Goal: Task Accomplishment & Management: Complete application form

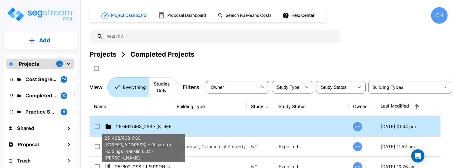
click at [119, 125] on p "25-462/463_CSS - [STREET_ADDRESS] - Pasaterra Holdings Frankiin LLC - [PERSON_N…" at bounding box center [143, 126] width 55 height 7
checkbox input "true"
click at [119, 125] on p "25-462/463_CSS - [STREET_ADDRESS] - Pasaterra Holdings Frankiin LLC - [PERSON_N…" at bounding box center [143, 126] width 55 height 7
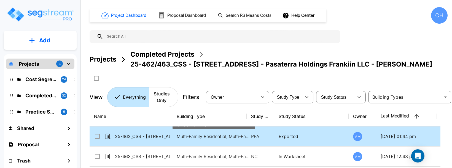
click at [190, 140] on p "Multi-Family Residential, Multi-Family Residential Site" at bounding box center [214, 136] width 74 height 7
checkbox input "true"
click at [190, 140] on p "Multi-Family Residential, Multi-Family Residential Site" at bounding box center [214, 136] width 74 height 7
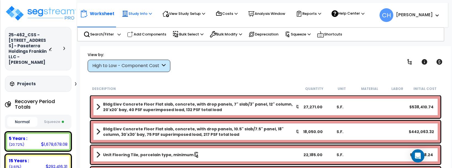
click at [144, 14] on p "Study Info" at bounding box center [137, 13] width 30 height 7
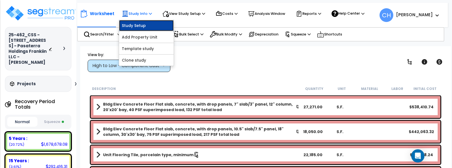
click at [141, 26] on link "Study Setup" at bounding box center [146, 25] width 55 height 11
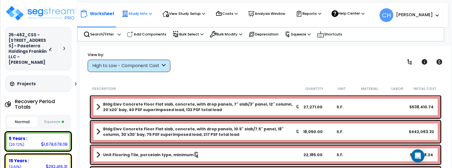
drag, startPoint x: 133, startPoint y: 11, endPoint x: 142, endPoint y: 15, distance: 10.6
click at [133, 11] on p "Study Info" at bounding box center [137, 13] width 30 height 7
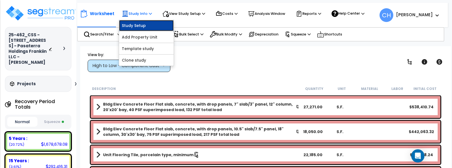
click at [147, 27] on link "Study Setup" at bounding box center [146, 25] width 55 height 11
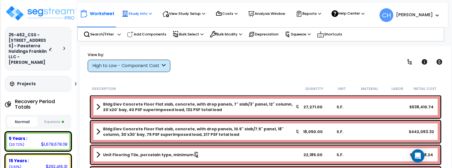
click at [141, 13] on p "Study Info" at bounding box center [137, 13] width 30 height 7
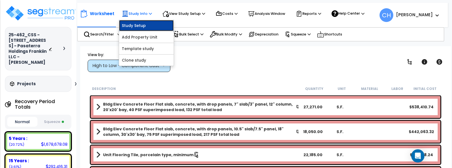
click at [136, 27] on link "Study Setup" at bounding box center [146, 25] width 55 height 11
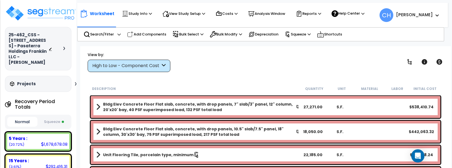
scroll to position [6, 0]
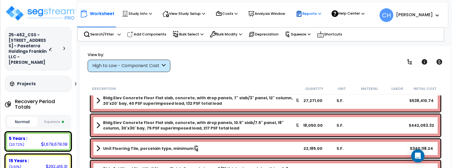
click at [314, 13] on p "Reports" at bounding box center [308, 13] width 25 height 7
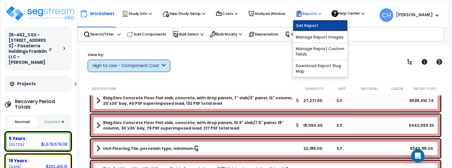
click at [314, 25] on link "Get Report" at bounding box center [320, 25] width 55 height 11
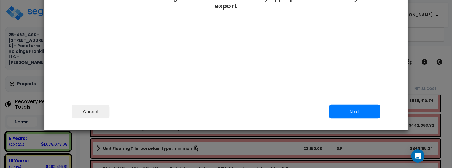
scroll to position [95, 0]
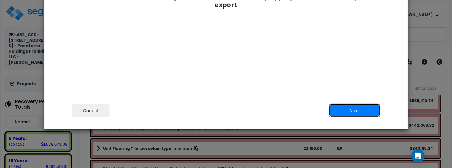
click at [355, 112] on button "Next" at bounding box center [355, 111] width 52 height 14
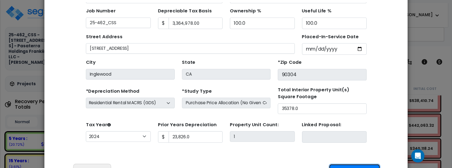
scroll to position [33, 0]
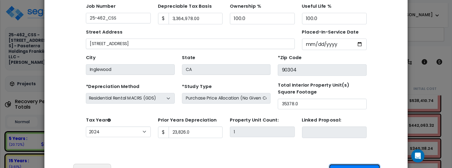
click at [349, 166] on button "Next" at bounding box center [355, 171] width 52 height 14
type input "23826"
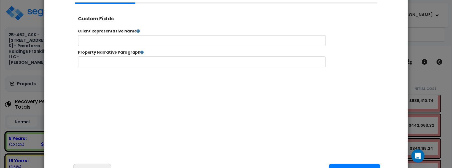
select select "2024"
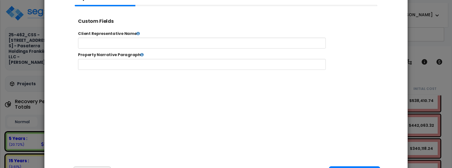
scroll to position [12, 0]
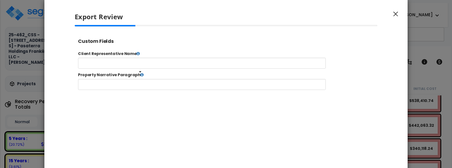
click at [149, 80] on icon at bounding box center [151, 80] width 4 height 4
click at [149, 81] on icon at bounding box center [151, 80] width 4 height 4
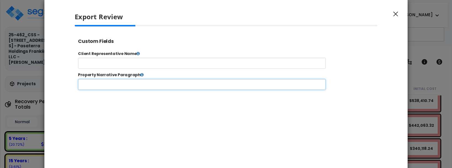
click at [139, 91] on input "text" at bounding box center [219, 91] width 281 height 12
click at [114, 91] on input "text" at bounding box center [219, 91] width 281 height 12
type input "Multifamily Residential"
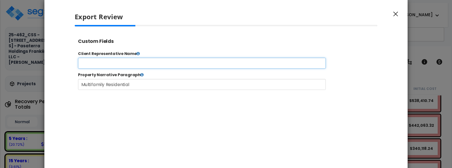
click at [110, 71] on input "text" at bounding box center [219, 67] width 281 height 12
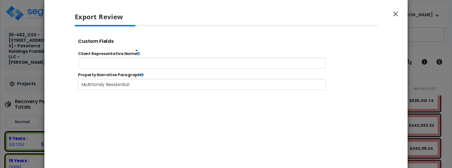
click at [145, 56] on icon at bounding box center [147, 56] width 4 height 4
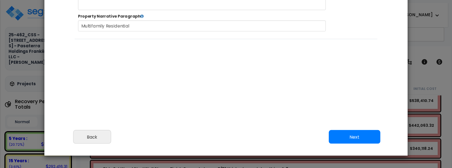
scroll to position [99, 0]
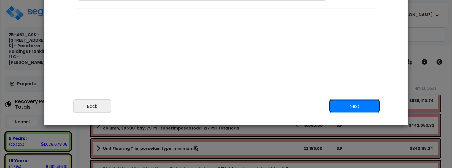
click at [352, 106] on button "Next" at bounding box center [355, 106] width 52 height 14
click at [347, 106] on button "Next" at bounding box center [355, 106] width 52 height 14
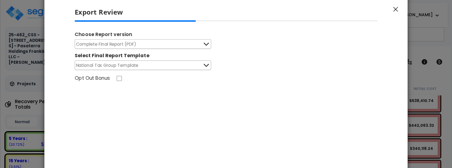
scroll to position [0, 0]
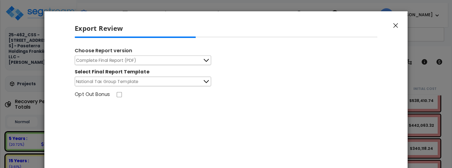
click at [147, 62] on button "Complete Final Report (PDF)" at bounding box center [143, 61] width 136 height 10
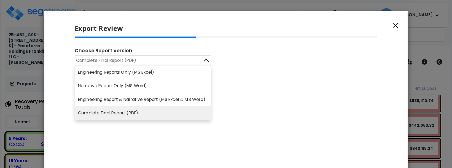
click at [264, 68] on div "Complete Final Report (PDF) Engineering Reports Only (MS Excel) Narrative Repor…" at bounding box center [226, 71] width 303 height 31
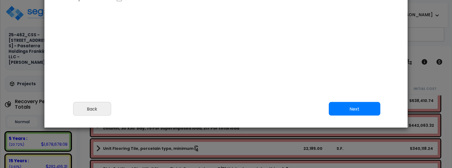
scroll to position [99, 0]
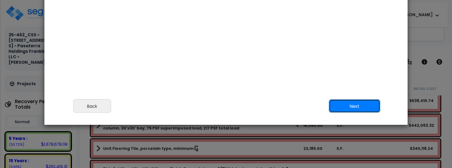
click at [361, 108] on button "Next" at bounding box center [355, 106] width 52 height 14
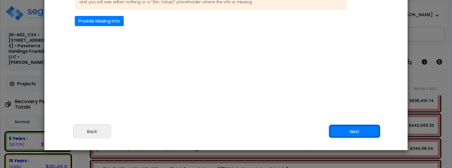
scroll to position [74, 0]
click at [350, 131] on button "Next" at bounding box center [355, 132] width 52 height 14
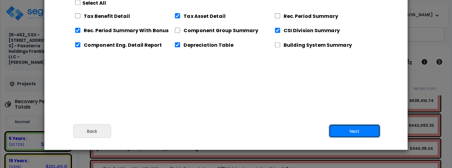
click at [355, 131] on button "Next" at bounding box center [355, 132] width 52 height 14
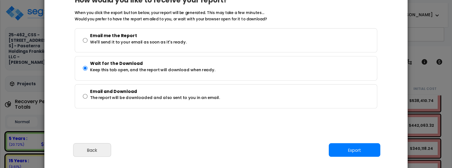
scroll to position [54, 0]
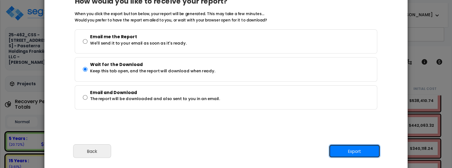
click at [352, 153] on button "Export" at bounding box center [355, 152] width 52 height 14
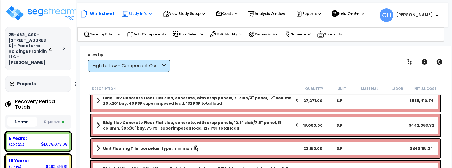
click at [140, 14] on p "Study Info" at bounding box center [137, 13] width 30 height 7
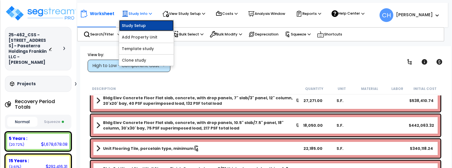
click at [144, 25] on link "Study Setup" at bounding box center [146, 25] width 55 height 11
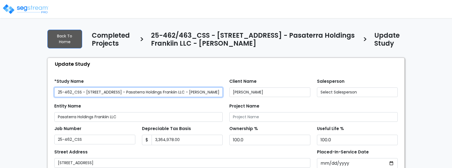
type input "23,826.0"
select select "2024"
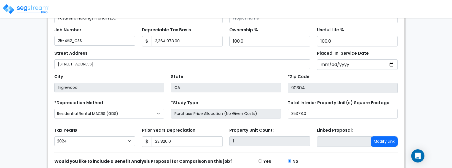
scroll to position [93, 0]
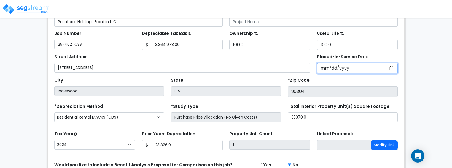
click at [390, 69] on input "[DATE]" at bounding box center [357, 68] width 81 height 10
click at [392, 69] on input "2023-01-09" at bounding box center [357, 68] width 81 height 10
type input "2023-09-01"
select select "2023"
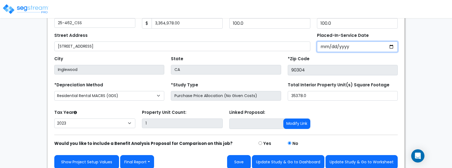
scroll to position [120, 0]
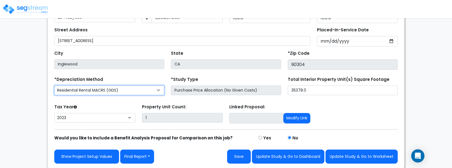
click at [151, 94] on select "Commercial MACRS (GDS) Residential Rental MACRS (GDS) Commercial MACRS (GDS) QI…" at bounding box center [109, 91] width 110 height 10
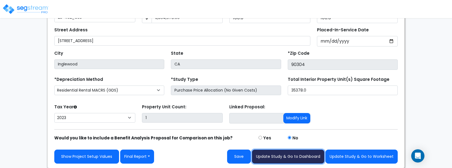
click at [296, 156] on button "Update Study & Go to Dashboard" at bounding box center [288, 157] width 72 height 14
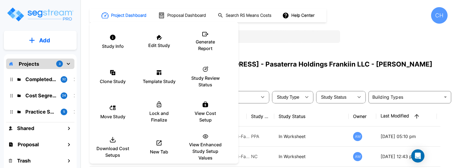
click at [269, 87] on div at bounding box center [226, 84] width 452 height 168
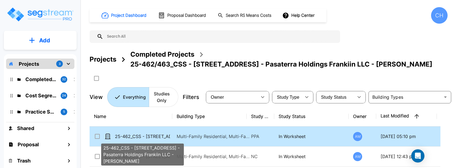
click at [154, 140] on p "25-462_CSS - [STREET_ADDRESS] - Pasaterra Holdings Frankiin LLC - [PERSON_NAME]" at bounding box center [142, 136] width 55 height 7
checkbox input "true"
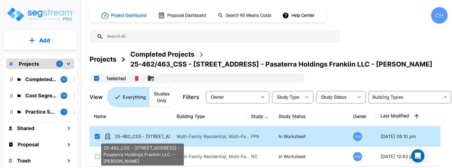
click at [154, 140] on p "25-462_CSS - [STREET_ADDRESS] - Pasaterra Holdings Frankiin LLC - [PERSON_NAME]" at bounding box center [142, 136] width 55 height 7
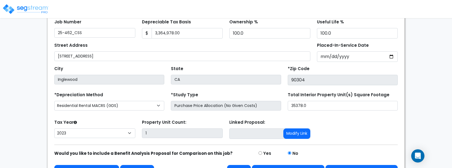
scroll to position [120, 0]
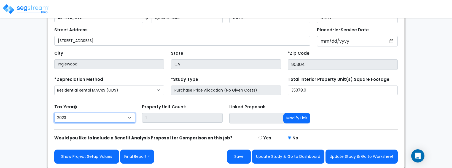
click at [84, 118] on select "2026 2025 2024 2023" at bounding box center [94, 118] width 81 height 10
select select "2024"
click at [54, 113] on select "2026 2025 2024 2023" at bounding box center [94, 118] width 81 height 10
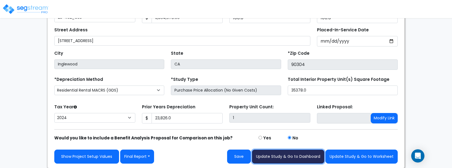
click at [284, 157] on button "Update Study & Go to Dashboard" at bounding box center [288, 157] width 72 height 14
type input "23826"
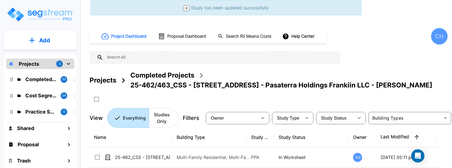
scroll to position [21, 0]
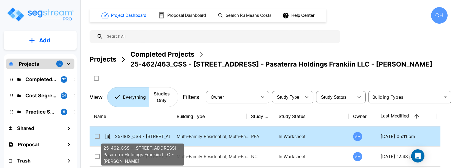
click at [147, 140] on p "25-462_CSS - [STREET_ADDRESS] - Pasaterra Holdings Frankiin LLC - [PERSON_NAME]" at bounding box center [142, 136] width 55 height 7
checkbox input "true"
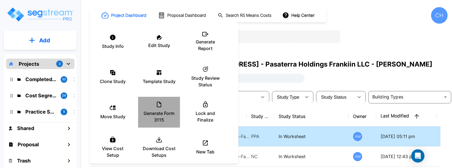
scroll to position [12, 0]
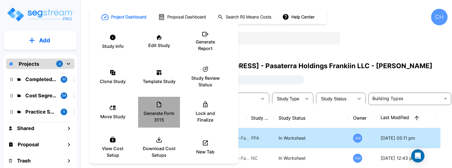
click at [162, 110] on p "Generate Form 3115" at bounding box center [158, 116] width 33 height 13
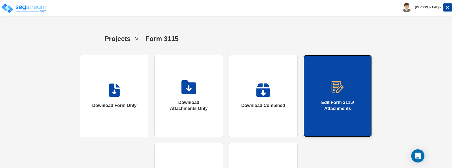
click at [326, 90] on link "Edit Form 3115/ Attachments" at bounding box center [337, 96] width 69 height 83
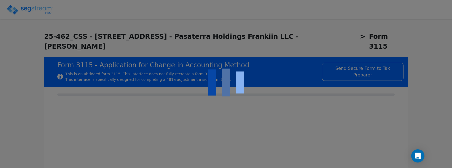
checkbox input "true"
type input "APARTMENT"
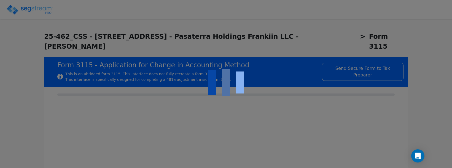
type input "2023"
type textarea "depreciable property"
checkbox input "true"
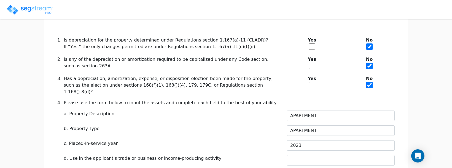
scroll to position [321, 0]
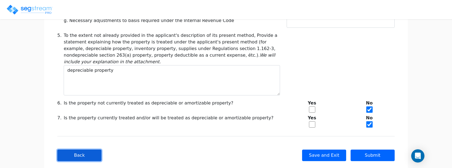
click at [71, 150] on button "Back" at bounding box center [79, 156] width 44 height 12
type input "-748,967.27"
checkbox input "true"
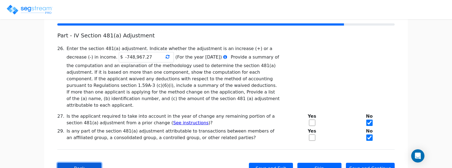
scroll to position [89, 0]
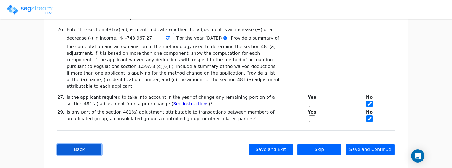
click at [77, 144] on button "Back" at bounding box center [79, 150] width 44 height 12
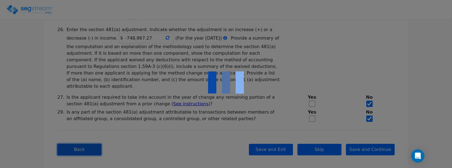
type textarea "apartments"
checkbox input "true"
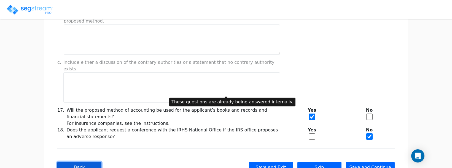
scroll to position [498, 0]
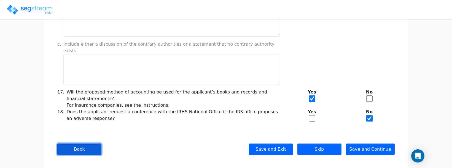
drag, startPoint x: 89, startPoint y: 144, endPoint x: 104, endPoint y: 139, distance: 15.5
click at [89, 144] on button "Back" at bounding box center [79, 150] width 44 height 12
checkbox input "true"
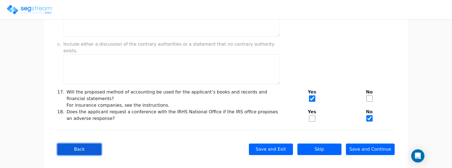
select select "Not under exam"
checkbox input "true"
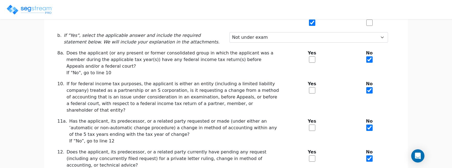
scroll to position [191, 0]
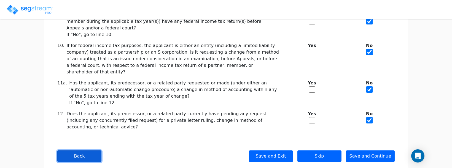
drag, startPoint x: 87, startPoint y: 145, endPoint x: 90, endPoint y: 142, distance: 4.3
click at [87, 151] on button "Back" at bounding box center [79, 157] width 44 height 12
checkbox input "true"
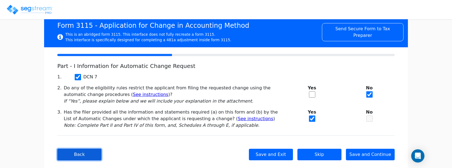
scroll to position [52, 0]
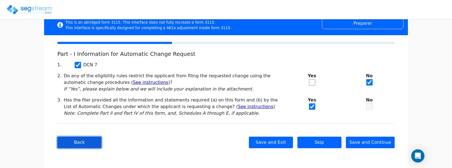
drag, startPoint x: 79, startPoint y: 143, endPoint x: 108, endPoint y: 137, distance: 29.8
click at [79, 143] on button "Back" at bounding box center [79, 143] width 44 height 12
type input "PASATERRA HOLDINGS FRANKLIN LLC"
type input "862072685"
type input "5100 TRIGGS ST"
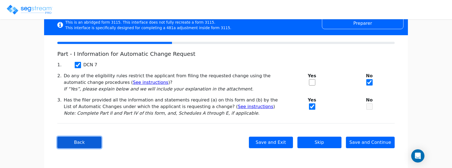
type input "2024-01-01"
type input "2024-12-31"
type input "90022"
select select "Residential"
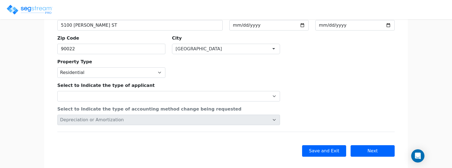
scroll to position [172, 0]
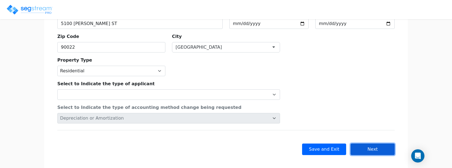
click at [375, 144] on button "Next" at bounding box center [372, 150] width 44 height 12
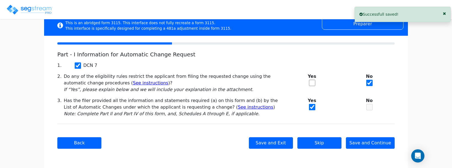
scroll to position [52, 0]
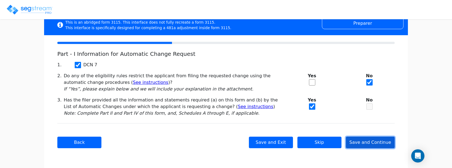
click at [373, 144] on button "Save and Continue" at bounding box center [370, 143] width 49 height 12
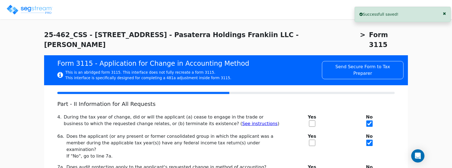
scroll to position [0, 0]
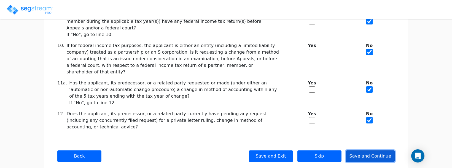
click at [374, 151] on button "Save and Continue" at bounding box center [370, 157] width 49 height 12
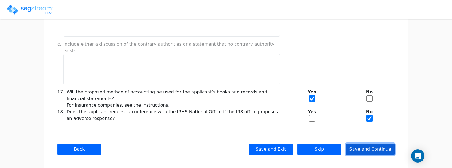
click at [368, 144] on button "Save and Continue" at bounding box center [370, 150] width 49 height 12
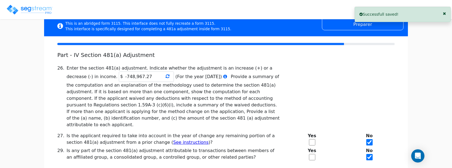
scroll to position [51, 0]
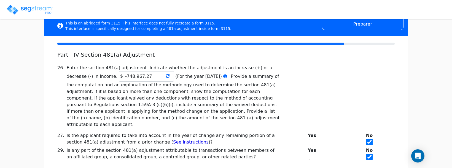
click at [166, 77] on icon at bounding box center [168, 76] width 4 height 4
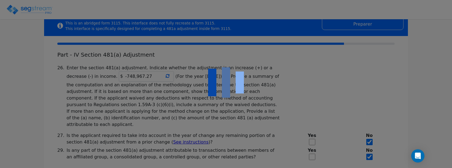
type input "-687,245.22"
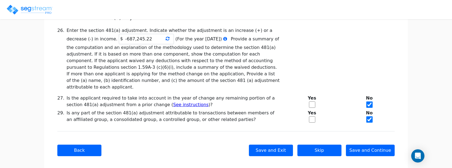
scroll to position [89, 0]
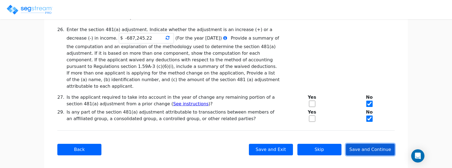
click at [367, 144] on button "Save and Continue" at bounding box center [370, 150] width 49 height 12
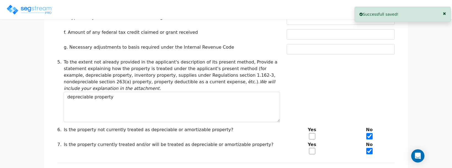
scroll to position [321, 0]
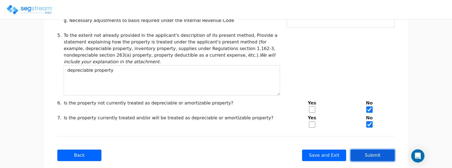
click at [370, 150] on button "Submit" at bounding box center [372, 156] width 44 height 12
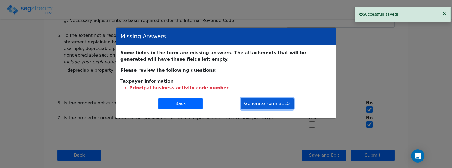
click at [269, 104] on button "Generate Form 3115" at bounding box center [267, 104] width 53 height 12
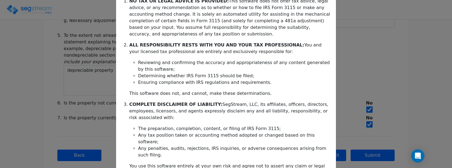
scroll to position [185, 0]
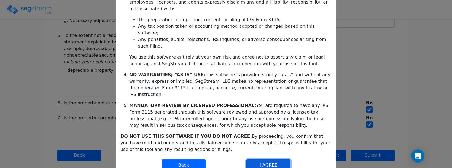
click at [258, 160] on button "I AGREE" at bounding box center [268, 166] width 44 height 12
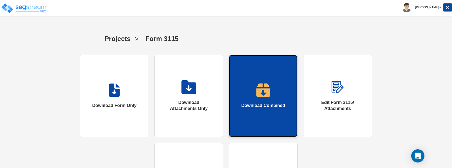
click at [265, 92] on img at bounding box center [263, 90] width 14 height 14
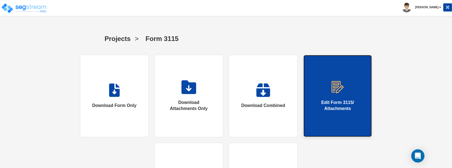
click at [348, 88] on link "Edit Form 3115/ Attachments" at bounding box center [337, 96] width 69 height 83
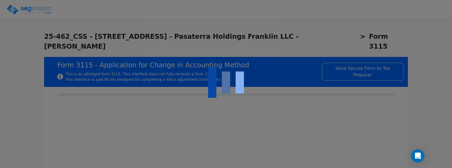
checkbox input "true"
type input "APARTMENT"
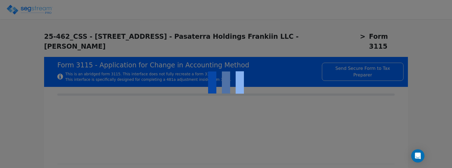
type input "2023"
type textarea "depreciable property"
checkbox input "true"
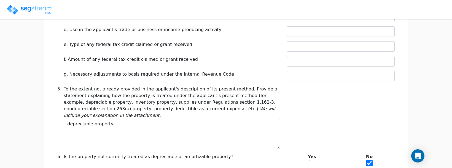
scroll to position [321, 0]
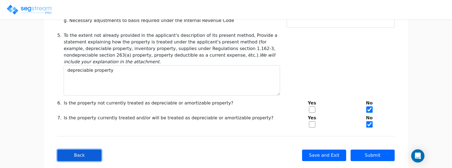
click at [88, 150] on button "Back" at bounding box center [79, 156] width 44 height 12
type input "-687,245.22"
checkbox input "true"
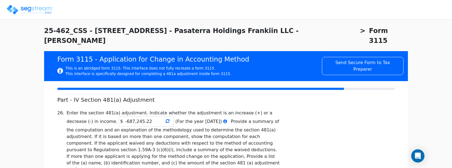
scroll to position [0, 0]
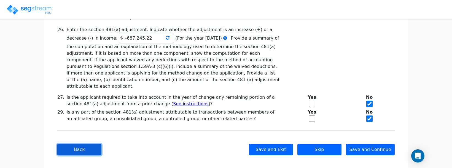
click at [85, 144] on button "Back" at bounding box center [79, 150] width 44 height 12
type textarea "apartments"
checkbox input "true"
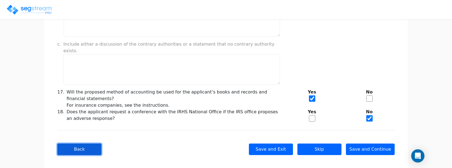
click at [85, 144] on button "Back" at bounding box center [79, 150] width 44 height 12
checkbox input "true"
select select "Not under exam"
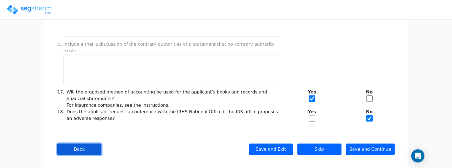
checkbox input "true"
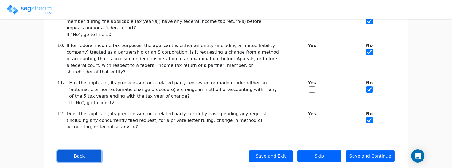
click at [85, 151] on button "Back" at bounding box center [79, 157] width 44 height 12
checkbox input "true"
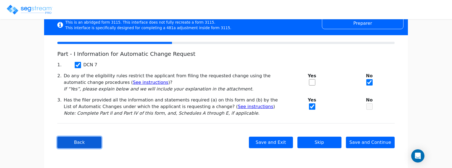
click at [85, 143] on button "Back" at bounding box center [79, 143] width 44 height 12
type input "PASATERRA HOLDINGS FRANKLIN LLC"
type input "862072685"
type input "5100 TRIGGS ST"
type input "2024-01-01"
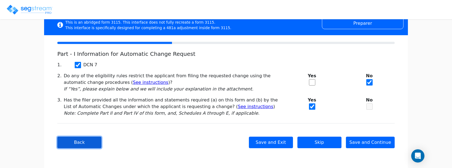
type input "2024-12-31"
type input "90022"
select select "Residential"
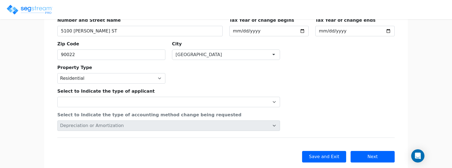
scroll to position [172, 0]
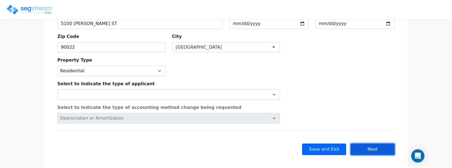
click at [376, 144] on button "Next" at bounding box center [372, 150] width 44 height 12
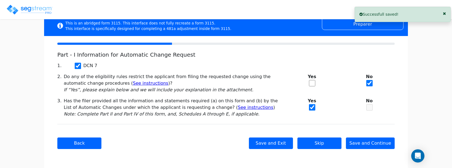
scroll to position [52, 0]
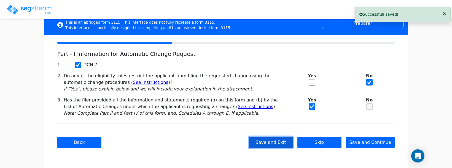
click at [283, 144] on button "Save and Exit" at bounding box center [271, 143] width 44 height 12
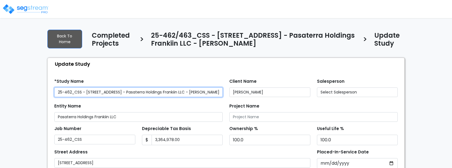
type input "23,826.0"
select select "2024"
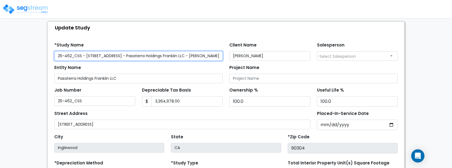
scroll to position [44, 0]
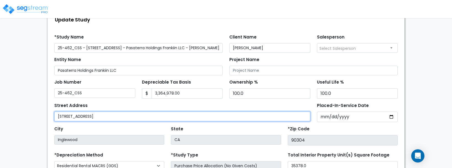
drag, startPoint x: 84, startPoint y: 118, endPoint x: 109, endPoint y: 114, distance: 25.6
click at [85, 117] on input "[STREET_ADDRESS]" at bounding box center [182, 117] width 256 height 10
type input "[STREET_ADDRESS]"
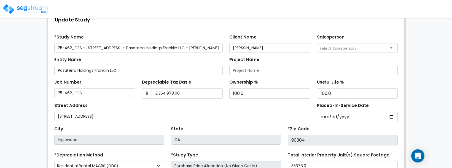
click at [134, 127] on div "City [GEOGRAPHIC_DATA]" at bounding box center [109, 135] width 110 height 20
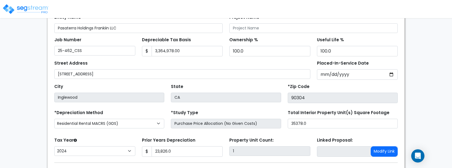
scroll to position [120, 0]
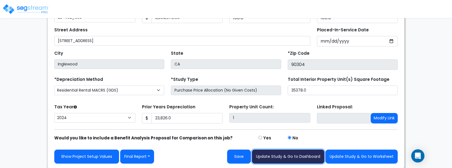
click at [306, 156] on button "Update Study & Go to Dashboard" at bounding box center [288, 157] width 72 height 14
type input "23826"
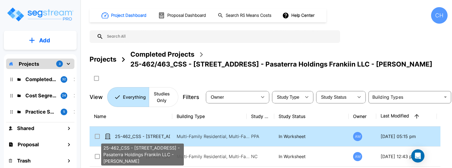
click at [136, 140] on p "25-462_CSS - [STREET_ADDRESS] - Pasaterra Holdings Frankiin LLC - [PERSON_NAME]" at bounding box center [142, 136] width 55 height 7
checkbox input "true"
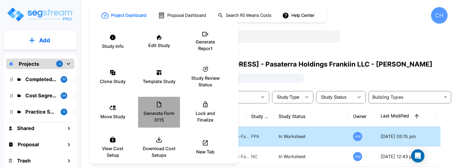
click at [162, 111] on p "Generate Form 3115" at bounding box center [158, 116] width 33 height 13
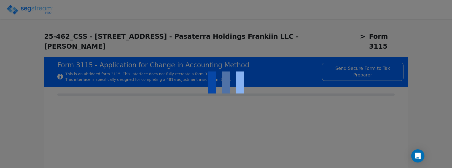
checkbox input "true"
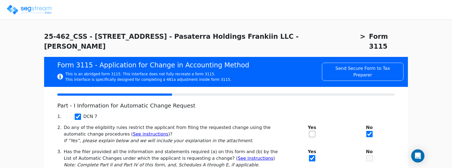
scroll to position [52, 0]
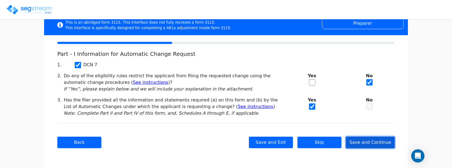
click at [372, 144] on button "Save and Continue" at bounding box center [370, 143] width 49 height 12
checkbox input "true"
select select "Not under exam"
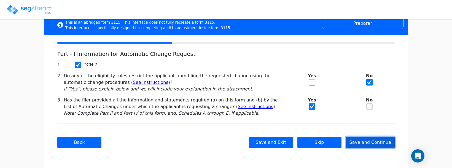
checkbox input "true"
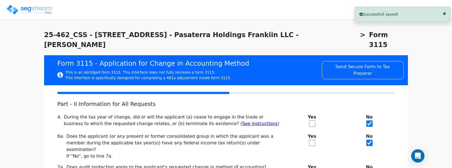
scroll to position [0, 0]
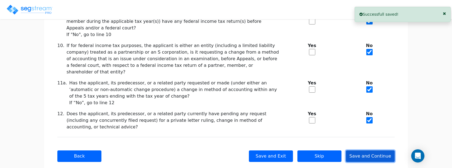
click at [371, 151] on button "Save and Continue" at bounding box center [370, 157] width 49 height 12
type textarea "apartments"
checkbox input "true"
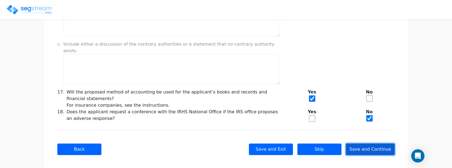
click at [370, 144] on button "Save and Continue" at bounding box center [370, 150] width 49 height 12
type input "-687,245.22"
checkbox input "true"
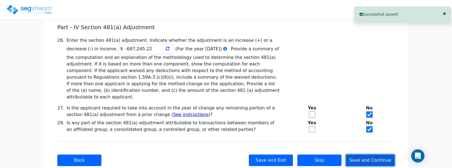
scroll to position [89, 0]
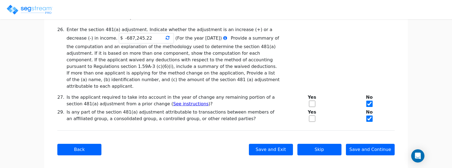
click at [166, 39] on icon at bounding box center [168, 38] width 4 height 4
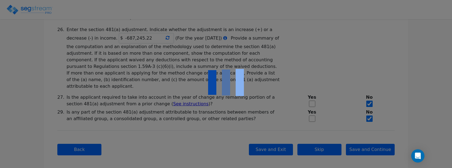
type input "-687,245.22"
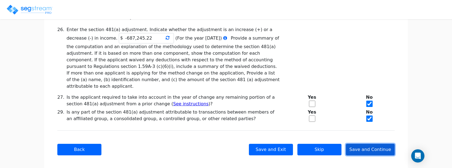
click at [371, 144] on button "Save and Continue" at bounding box center [370, 150] width 49 height 12
checkbox input "true"
type input "APARTMENT"
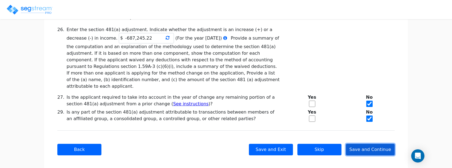
type input "APARTMENT"
type input "2023"
type textarea "depreciable property"
checkbox input "true"
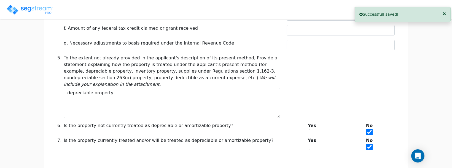
scroll to position [321, 0]
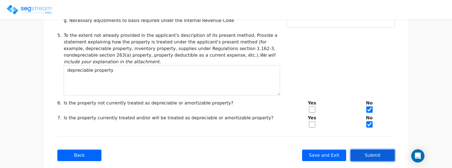
drag, startPoint x: 370, startPoint y: 145, endPoint x: 371, endPoint y: 142, distance: 3.3
click at [370, 150] on button "Submit" at bounding box center [372, 156] width 44 height 12
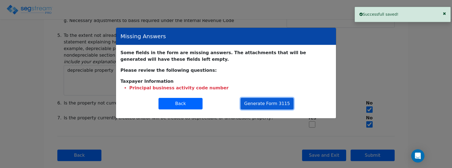
click at [261, 104] on button "Generate Form 3115" at bounding box center [267, 104] width 53 height 12
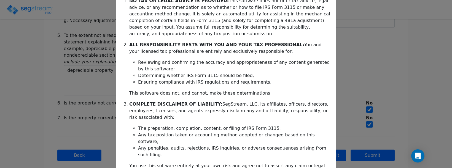
scroll to position [185, 0]
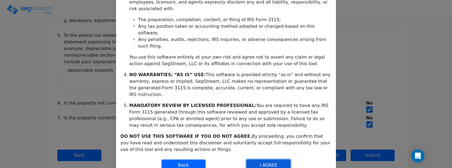
click at [266, 160] on button "I AGREE" at bounding box center [268, 166] width 44 height 12
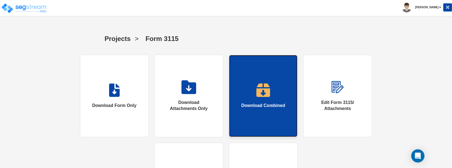
click at [258, 89] on img at bounding box center [263, 90] width 14 height 14
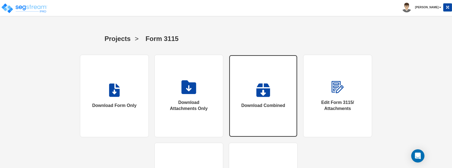
scroll to position [2, 0]
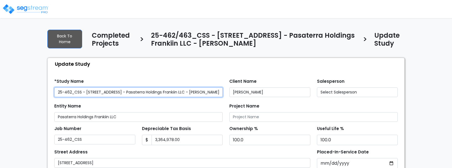
type input "23,826.0"
select select "2024"
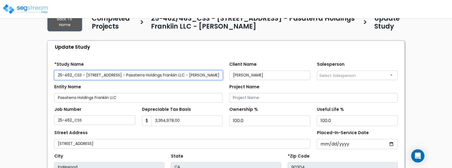
scroll to position [42, 0]
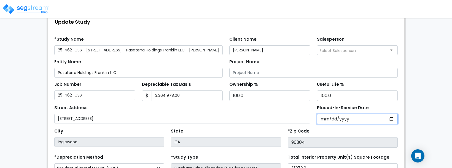
click at [340, 118] on input "[DATE]" at bounding box center [357, 119] width 81 height 10
click at [328, 119] on input "[DATE]" at bounding box center [357, 119] width 81 height 10
drag, startPoint x: 322, startPoint y: 120, endPoint x: 328, endPoint y: 119, distance: 6.4
click at [322, 120] on input "[DATE]" at bounding box center [357, 119] width 81 height 10
type input "[DATE]"
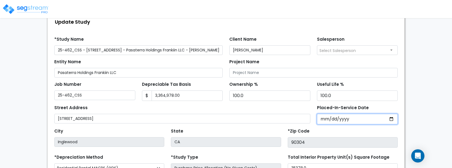
select select "2023"
type input "[DATE]"
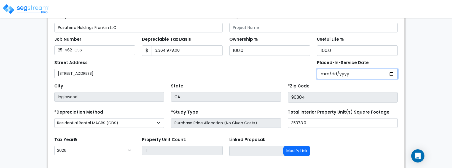
scroll to position [89, 0]
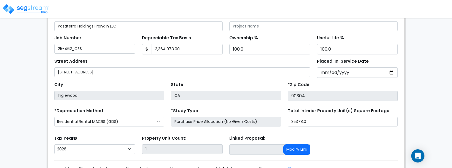
click at [321, 136] on div "Tax Year Please Enter The Placed In Service Date First. [CREDIT_CARD_NUMBER] Pr…" at bounding box center [226, 145] width 350 height 22
click at [106, 147] on select "[CREDIT_CARD_NUMBER]" at bounding box center [94, 150] width 81 height 10
select select "2024"
click at [54, 145] on select "[CREDIT_CARD_NUMBER]" at bounding box center [94, 150] width 81 height 10
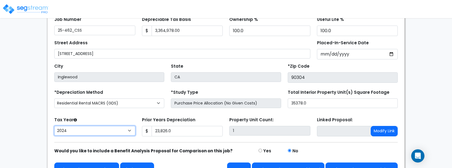
scroll to position [120, 0]
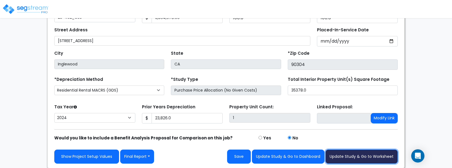
click at [353, 155] on button "Update Study & Go to Worksheet" at bounding box center [361, 157] width 72 height 14
type input "23826"
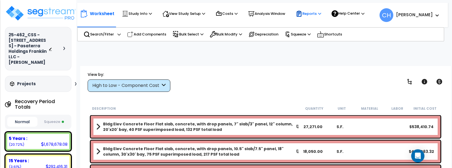
click at [313, 15] on p "Reports" at bounding box center [308, 13] width 25 height 7
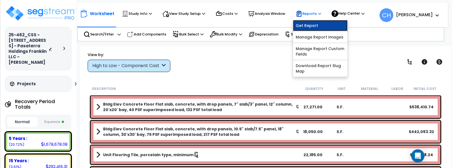
click at [310, 26] on link "Get Report" at bounding box center [320, 25] width 55 height 11
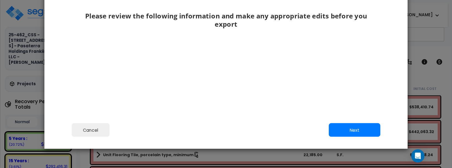
scroll to position [97, 0]
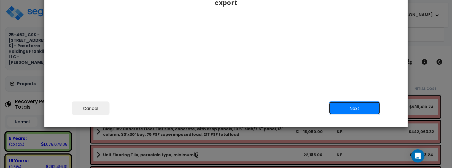
click at [345, 110] on button "Next" at bounding box center [355, 109] width 52 height 14
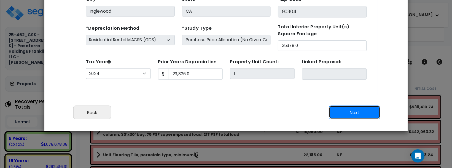
scroll to position [95, 0]
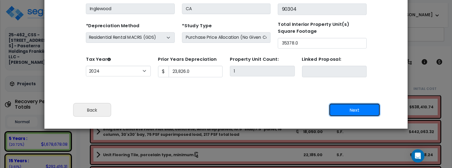
click at [358, 110] on button "Next" at bounding box center [355, 110] width 52 height 14
type input "23826"
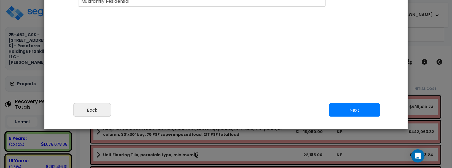
select select "2024"
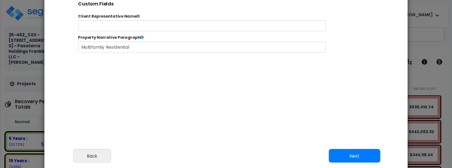
scroll to position [47, 0]
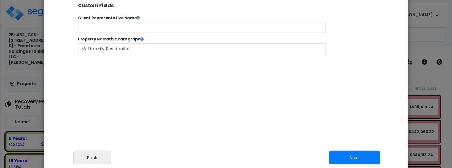
click at [347, 161] on button "Next" at bounding box center [355, 158] width 52 height 14
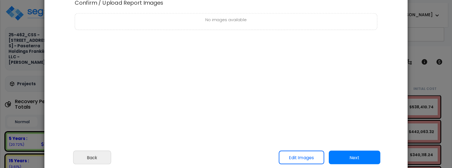
click at [357, 157] on button "Next" at bounding box center [355, 158] width 52 height 14
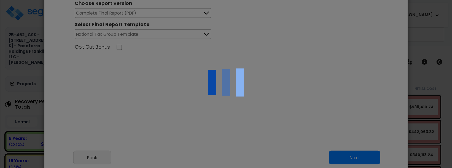
scroll to position [0, 0]
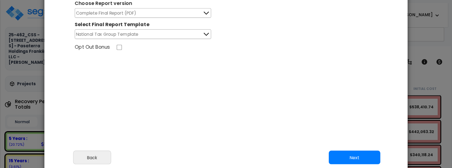
click at [362, 158] on button "Next" at bounding box center [355, 158] width 52 height 14
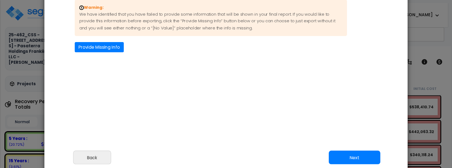
click at [363, 155] on button "Next" at bounding box center [355, 158] width 52 height 14
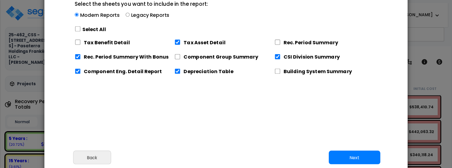
click at [362, 157] on button "Next" at bounding box center [355, 158] width 52 height 14
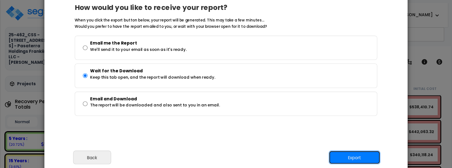
click at [360, 158] on button "Export" at bounding box center [355, 158] width 52 height 14
